Goal: Transaction & Acquisition: Purchase product/service

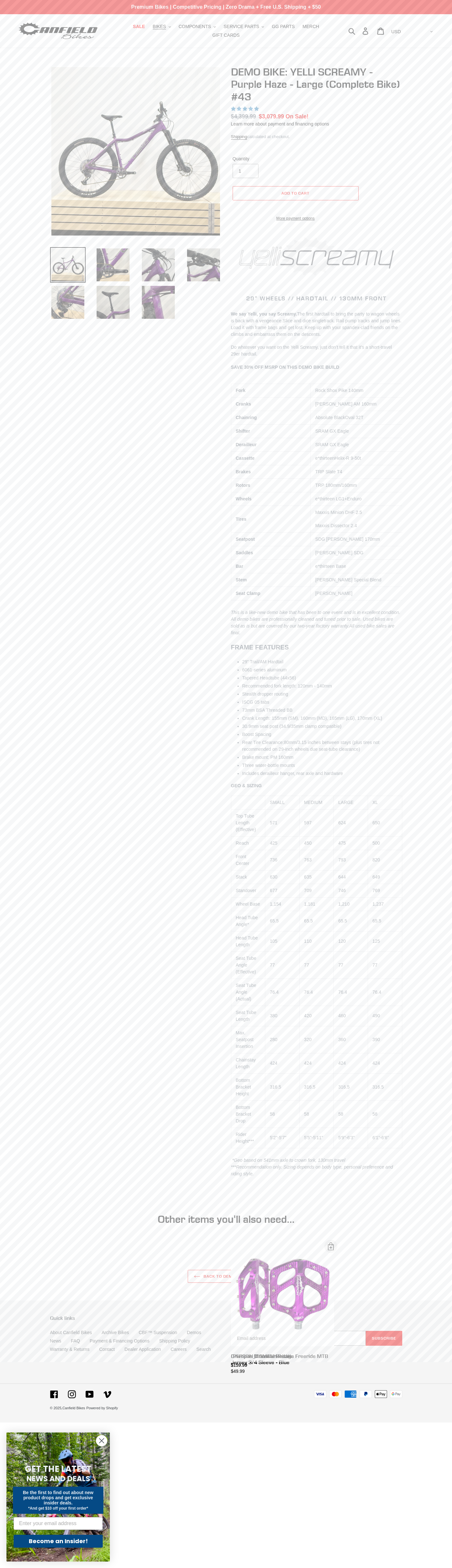
click at [239, 109] on span "5.00 stars" at bounding box center [240, 108] width 6 height 4
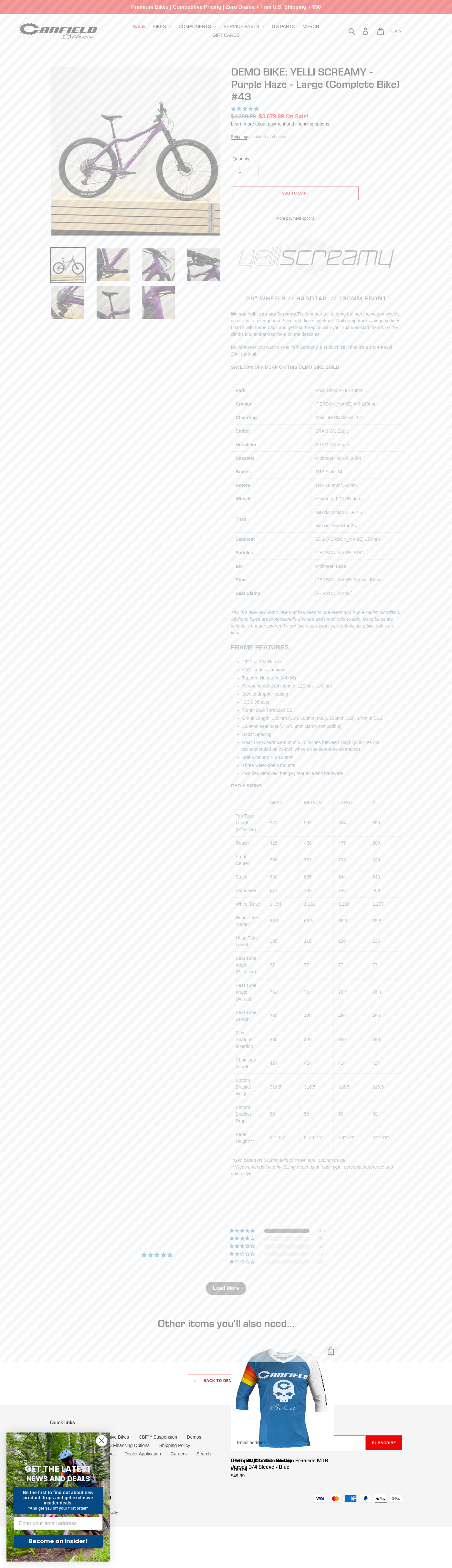
click at [295, 193] on span "Add to cart" at bounding box center [295, 193] width 28 height 5
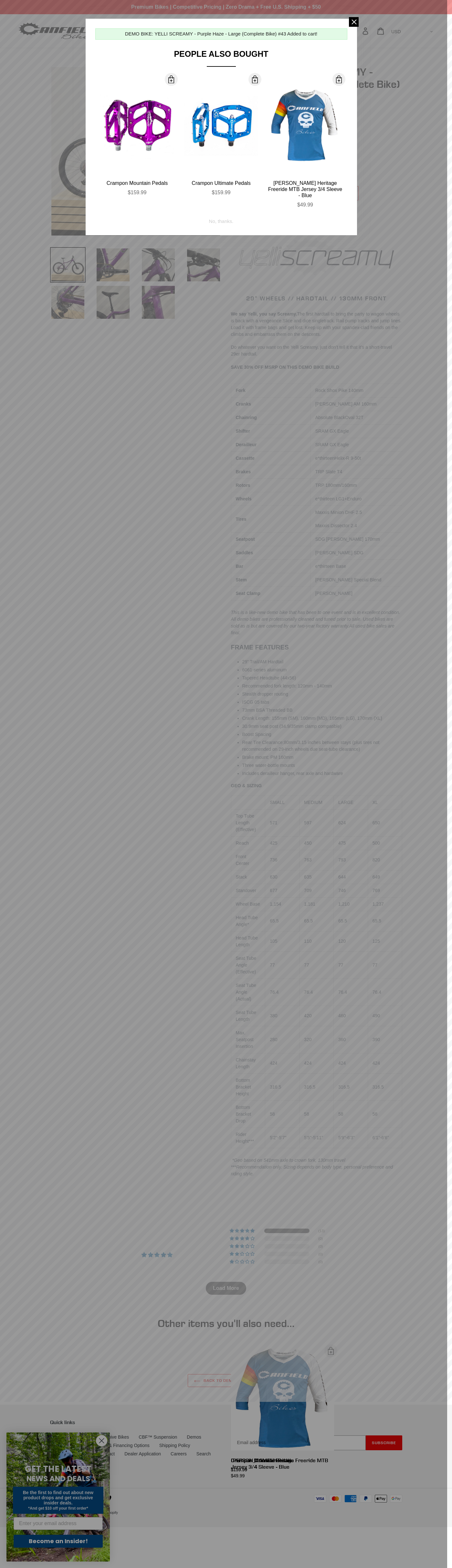
click at [221, 213] on div "No, thanks." at bounding box center [221, 219] width 24 height 12
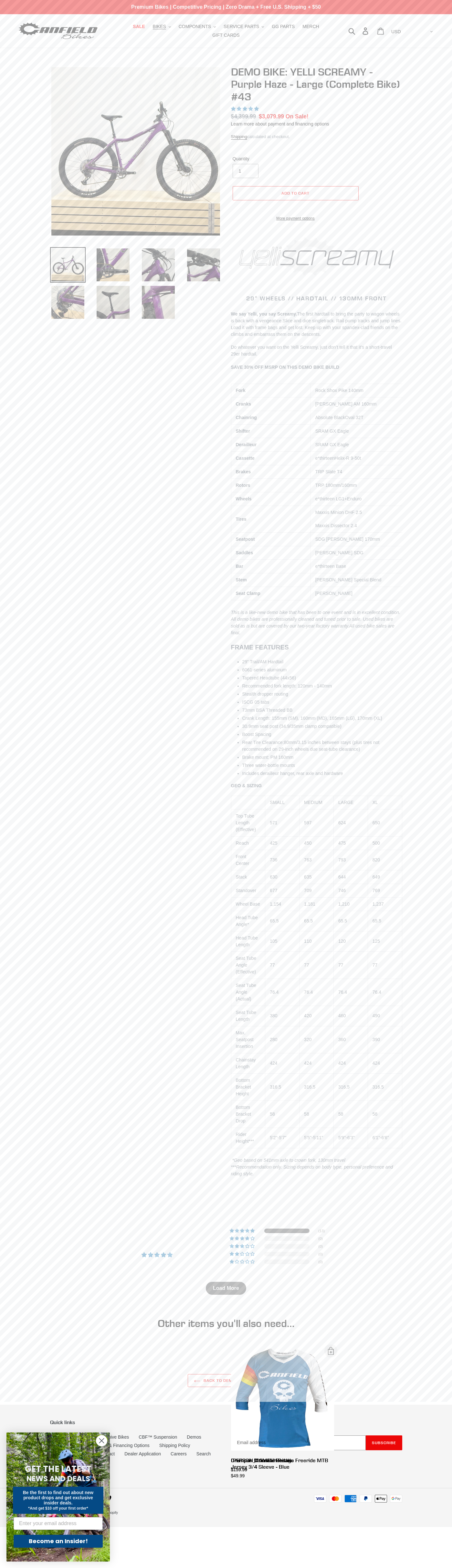
click at [384, 31] on icon at bounding box center [381, 31] width 7 height 7
